Goal: Information Seeking & Learning: Understand process/instructions

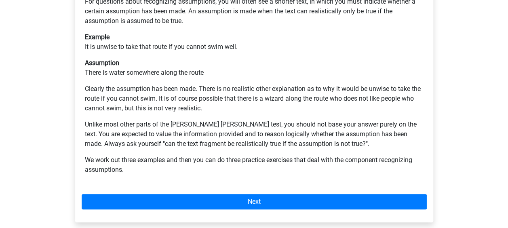
scroll to position [194, 0]
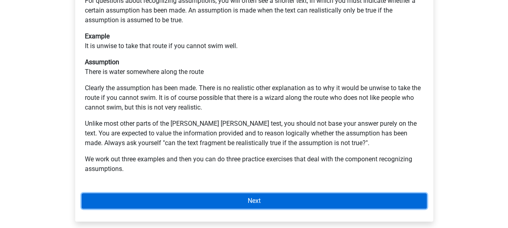
click at [145, 193] on link "Next" at bounding box center [254, 200] width 345 height 15
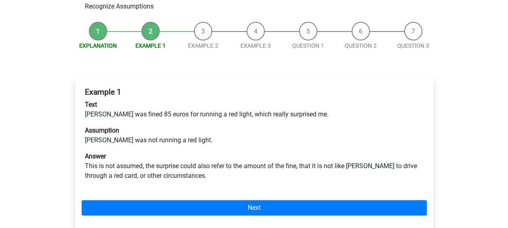
scroll to position [91, 0]
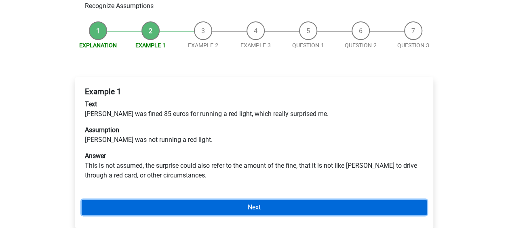
click at [175, 200] on link "Next" at bounding box center [254, 207] width 345 height 15
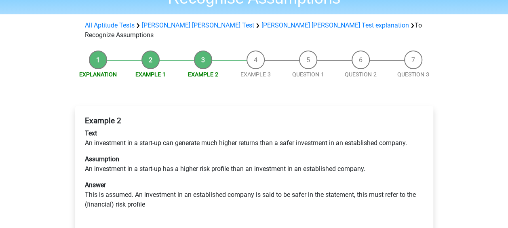
scroll to position [63, 0]
